Goal: Transaction & Acquisition: Purchase product/service

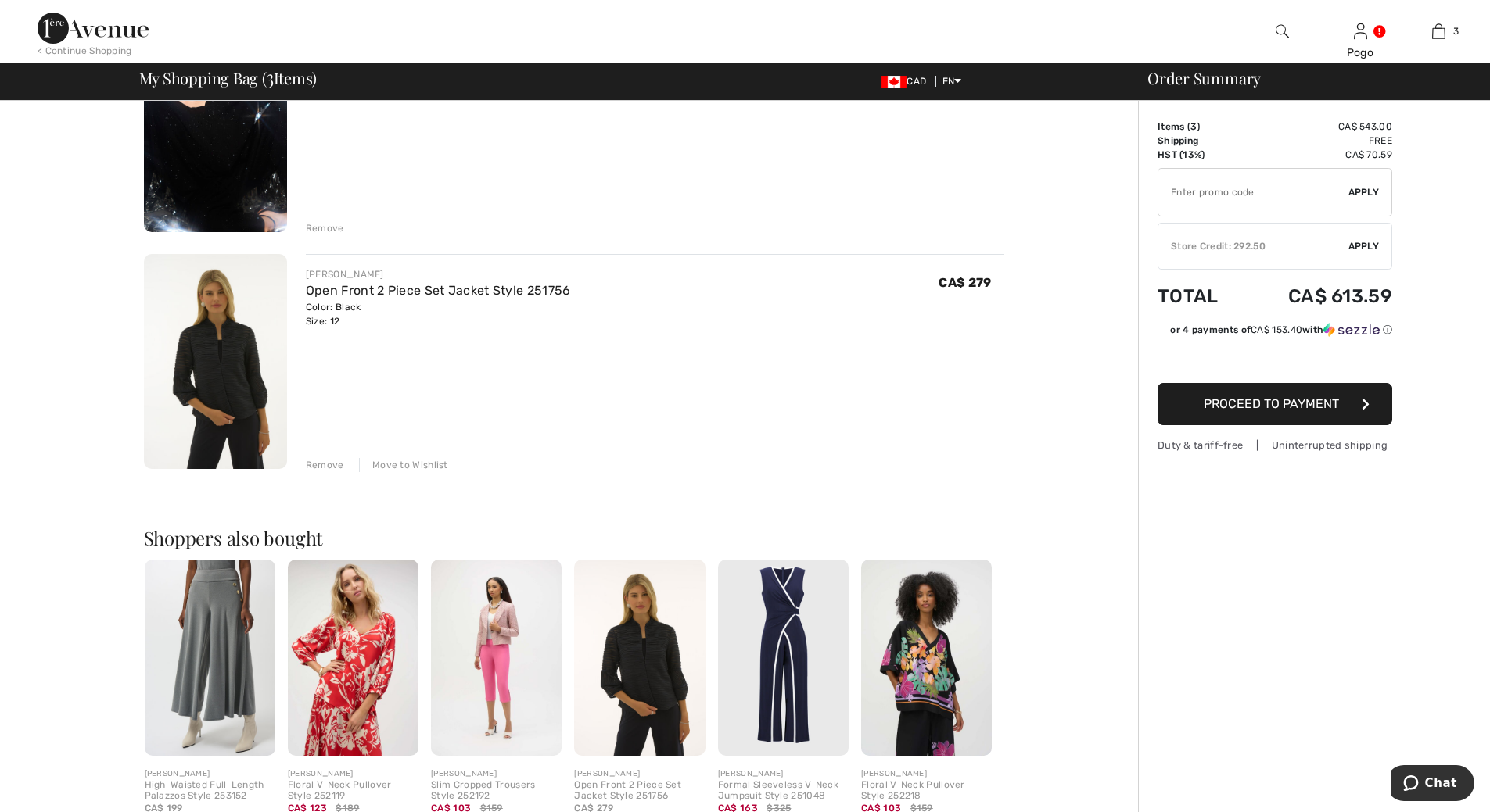
scroll to position [375, 0]
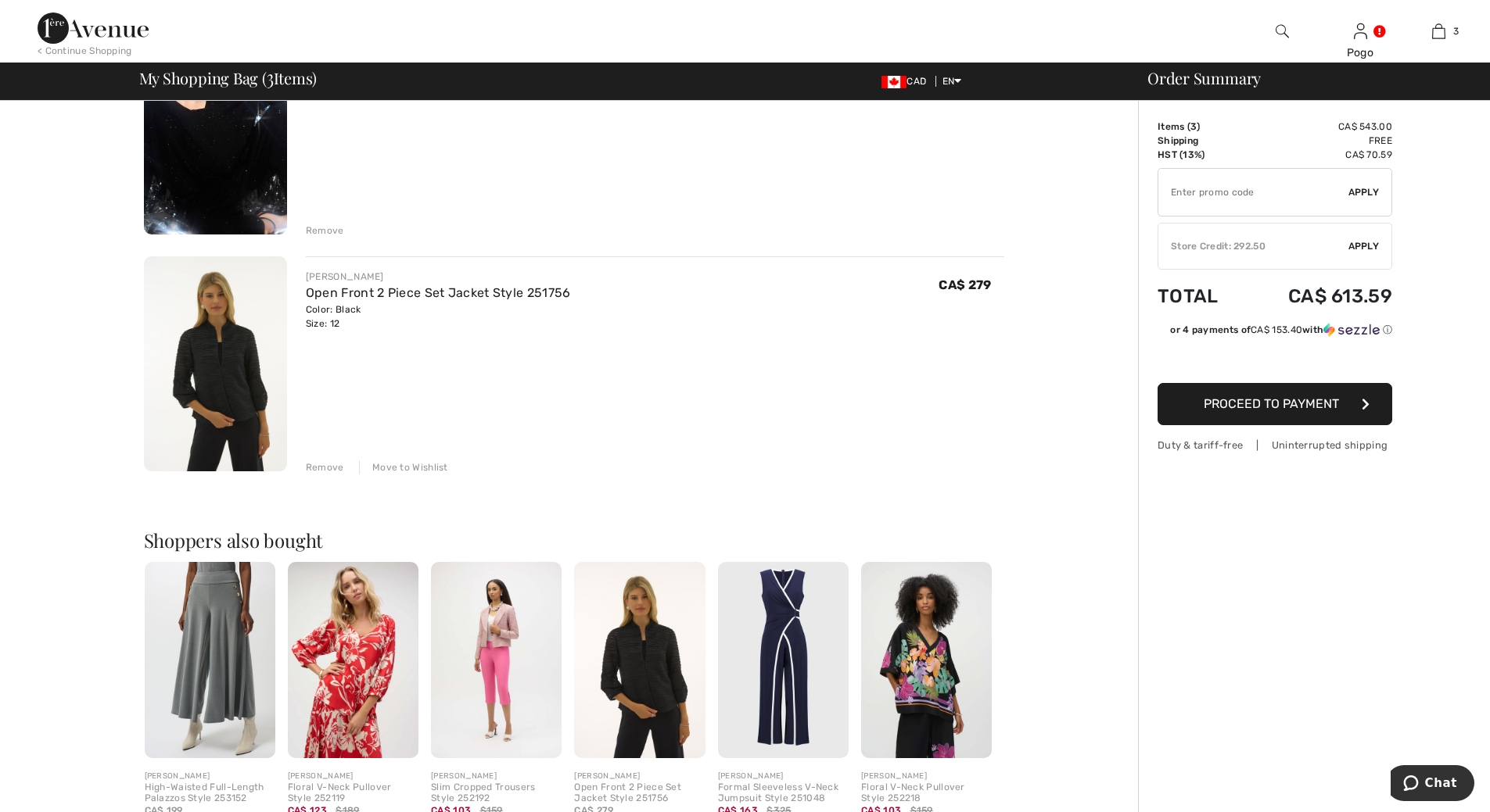
click at [194, 386] on img at bounding box center [216, 364] width 143 height 215
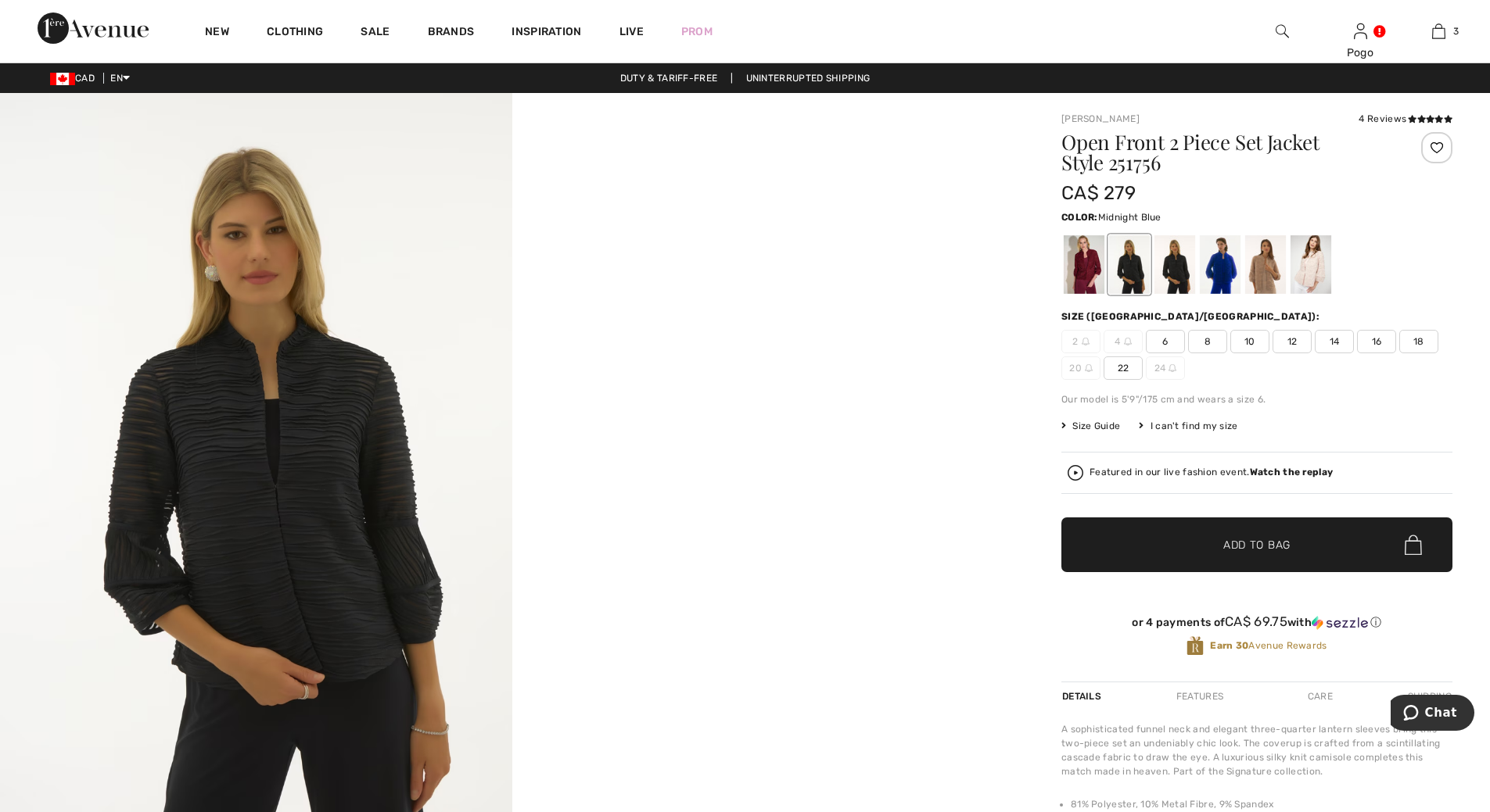
click at [1180, 269] on div at bounding box center [1174, 264] width 41 height 59
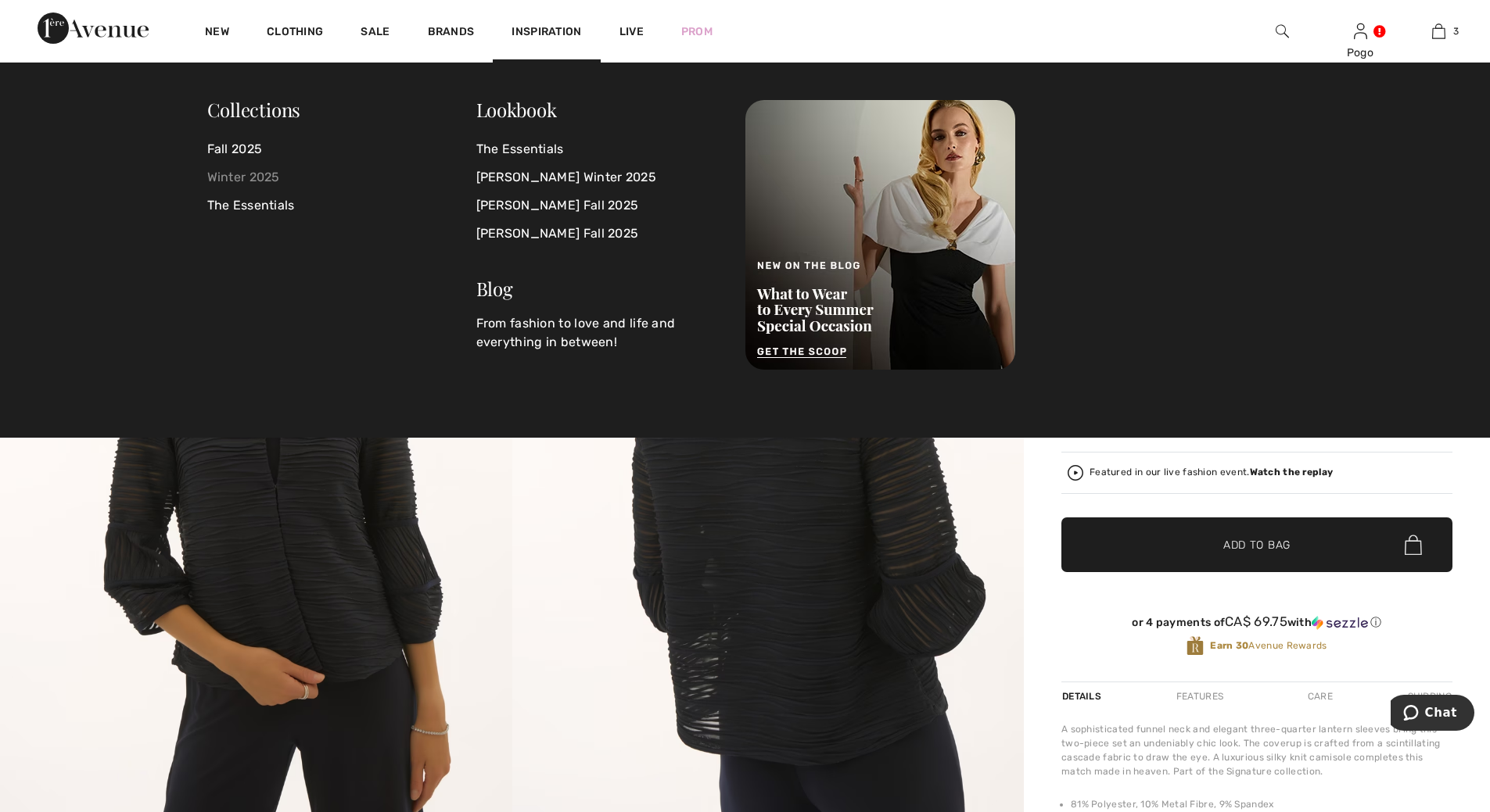
click at [241, 180] on link "Winter 2025" at bounding box center [342, 177] width 269 height 28
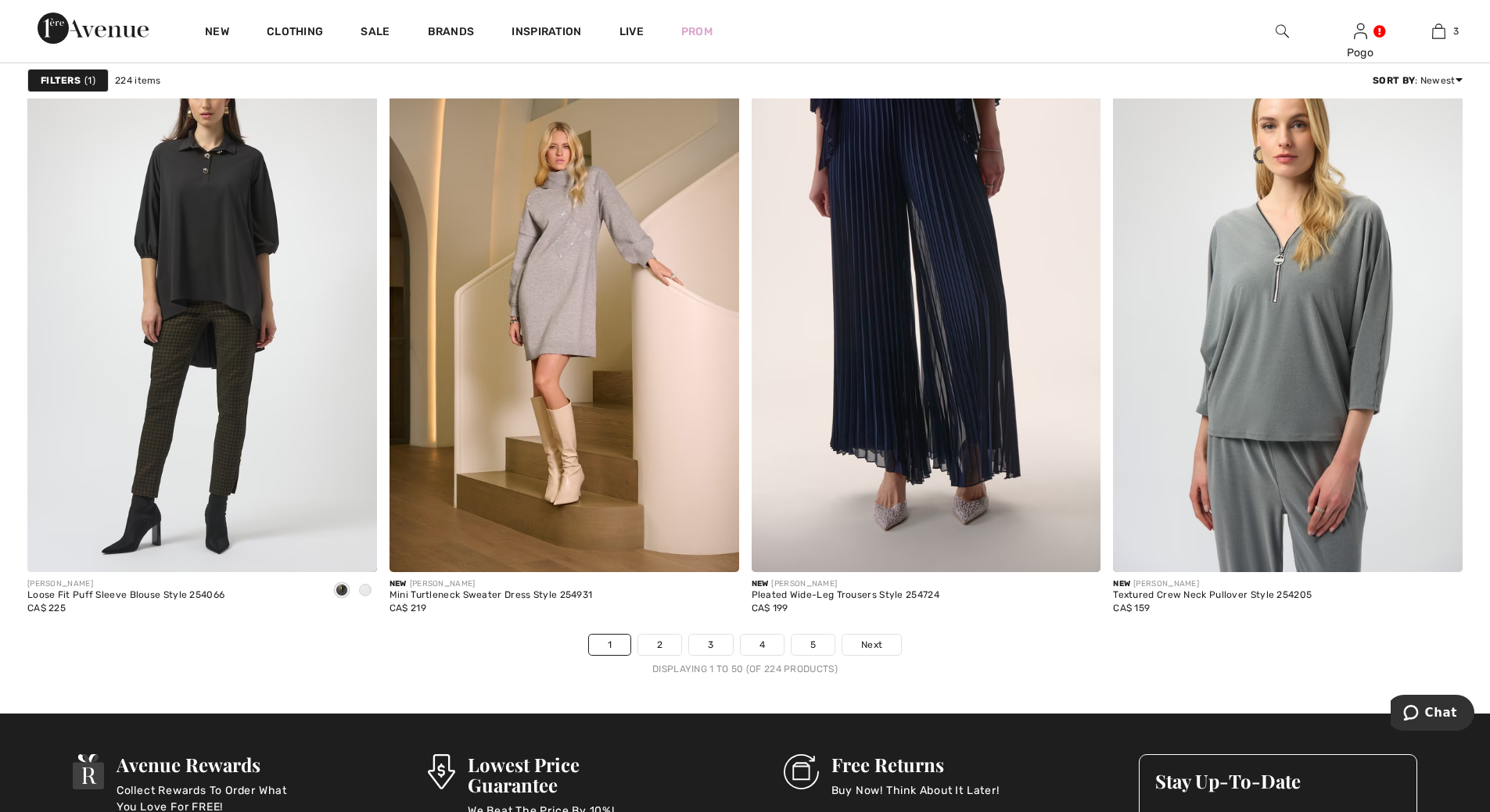
scroll to position [8848, 0]
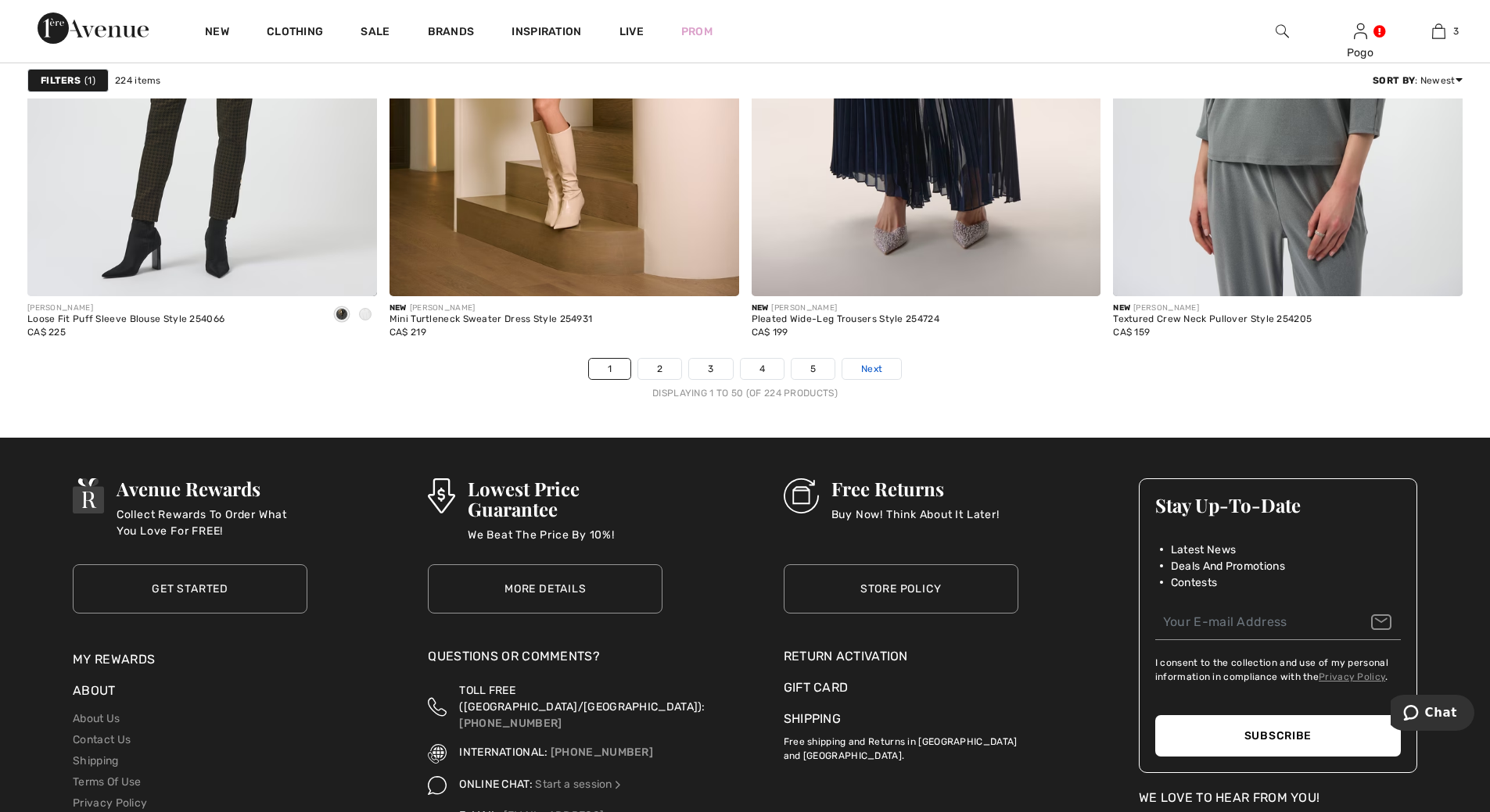
click at [880, 367] on span "Next" at bounding box center [872, 369] width 21 height 14
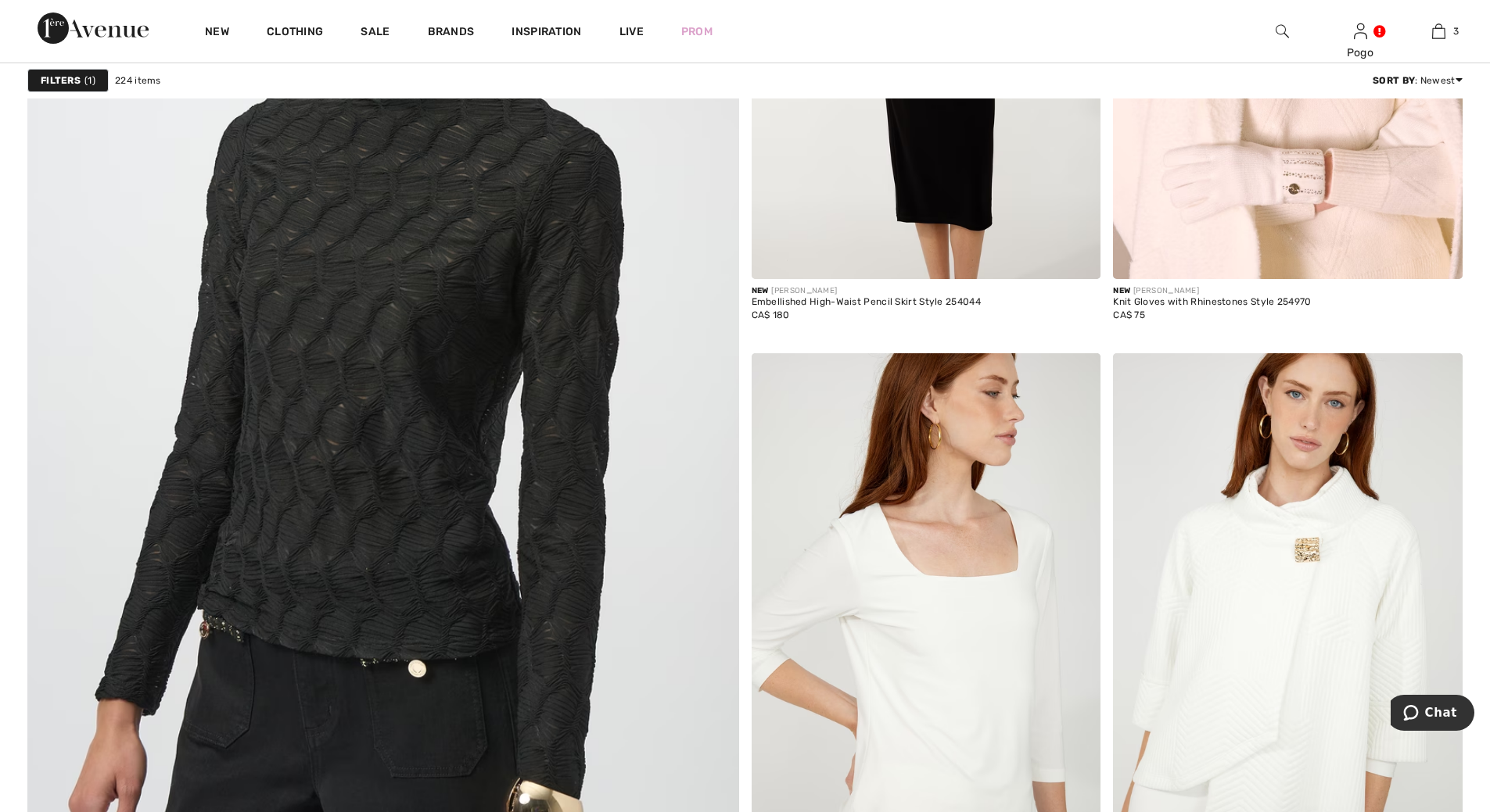
scroll to position [5268, 0]
